Goal: Find specific page/section: Find specific page/section

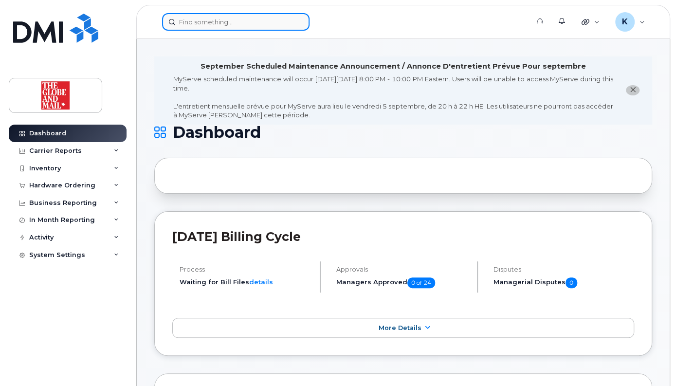
click at [218, 23] on input at bounding box center [236, 22] width 148 height 18
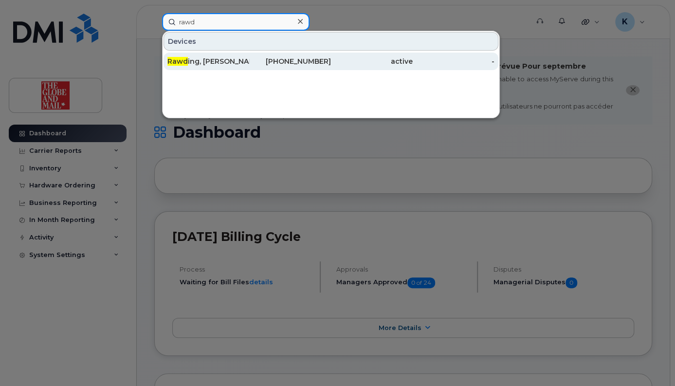
type input "rawd"
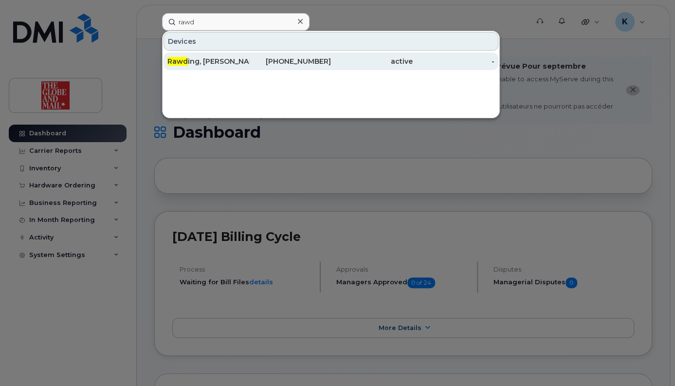
click at [294, 60] on div "416-570-6704" at bounding box center [290, 61] width 82 height 10
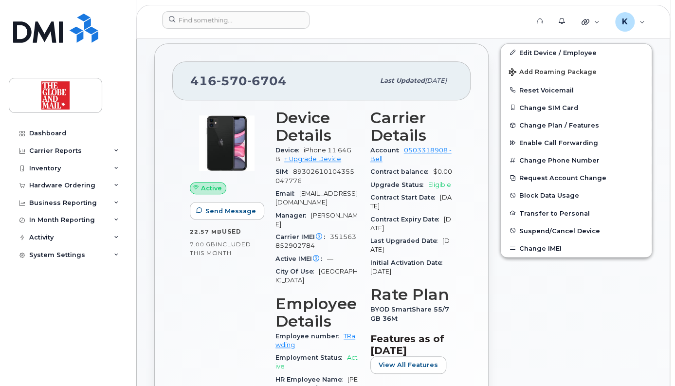
scroll to position [257, 0]
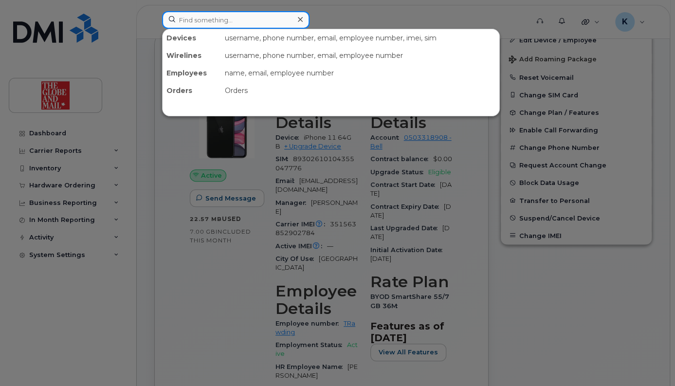
click at [240, 19] on input at bounding box center [236, 20] width 148 height 18
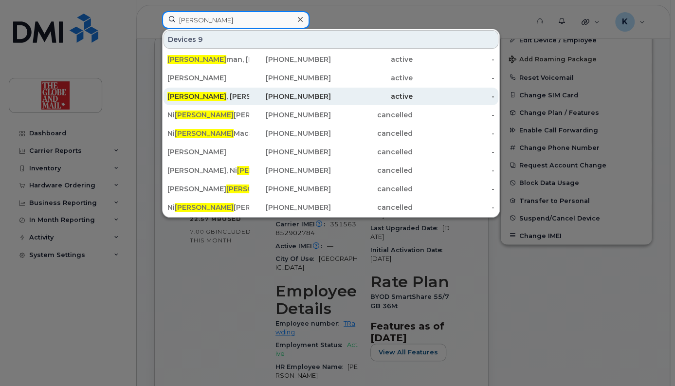
type input "[PERSON_NAME]"
click at [212, 95] on div "[PERSON_NAME]" at bounding box center [208, 97] width 82 height 10
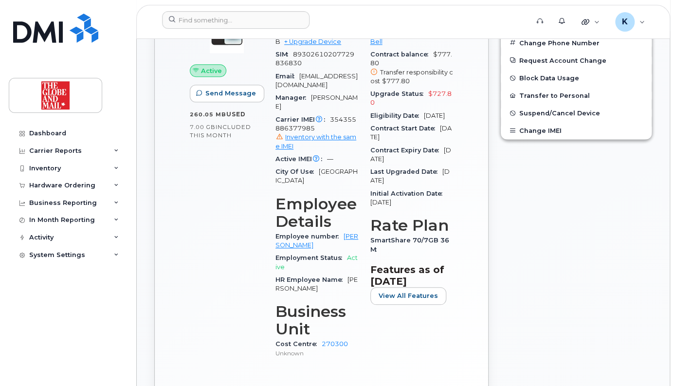
scroll to position [457, 0]
